Goal: Information Seeking & Learning: Learn about a topic

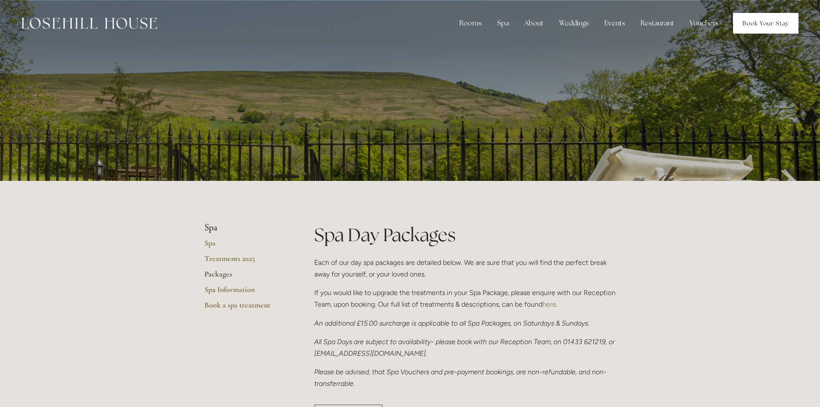
click at [780, 26] on link "Book Your Stay" at bounding box center [765, 23] width 65 height 21
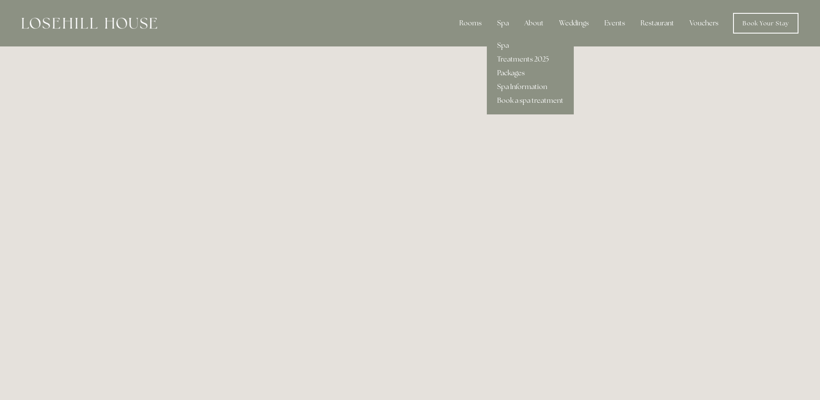
click at [515, 72] on link "Packages" at bounding box center [530, 73] width 87 height 14
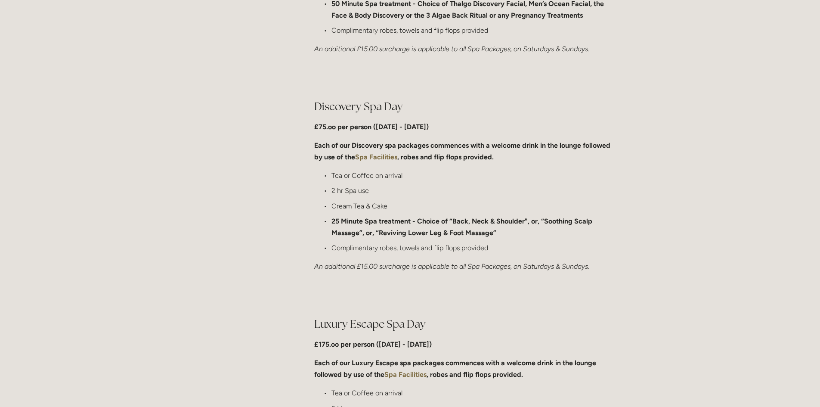
scroll to position [603, 0]
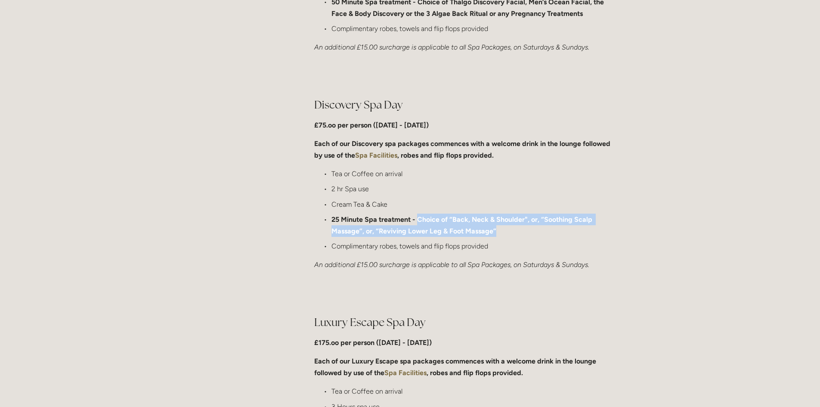
drag, startPoint x: 416, startPoint y: 219, endPoint x: 494, endPoint y: 233, distance: 79.6
click at [494, 233] on strong "25 Minute Spa treatment - Choice of “Back, Neck & Shoulder", or, “Soothing Scal…" at bounding box center [462, 225] width 263 height 20
copy strong "Choice of “Back, Neck & Shoulder", or, “Soothing Scalp Massage”, or, “Reviving …"
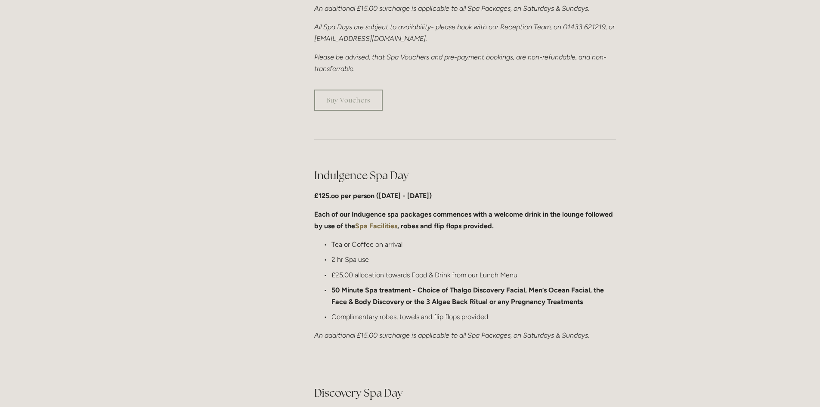
scroll to position [387, 0]
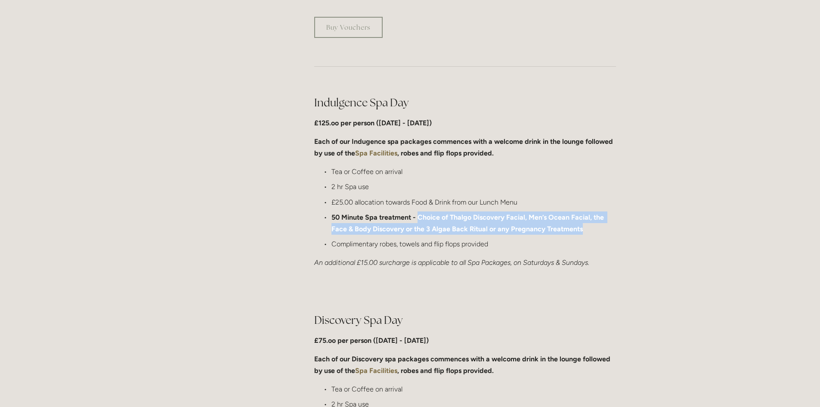
drag, startPoint x: 595, startPoint y: 231, endPoint x: 419, endPoint y: 215, distance: 176.3
click at [419, 215] on p "50 Minute Spa treatment - Choice of Thalgo Discovery Facial, Men’s Ocean Facial…" at bounding box center [473, 222] width 284 height 23
copy strong "Choice of Thalgo Discovery Facial, Men’s Ocean Facial, the Face & Body Discover…"
